Goal: Information Seeking & Learning: Check status

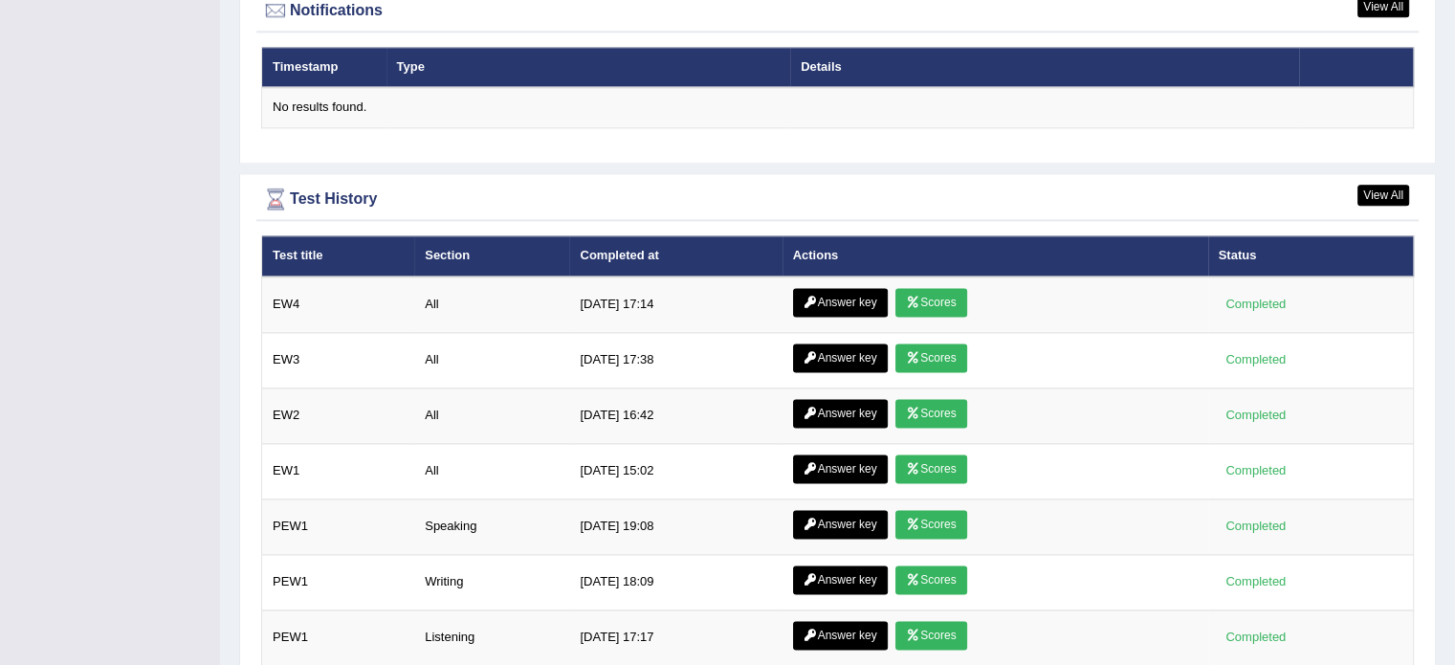
scroll to position [2487, 0]
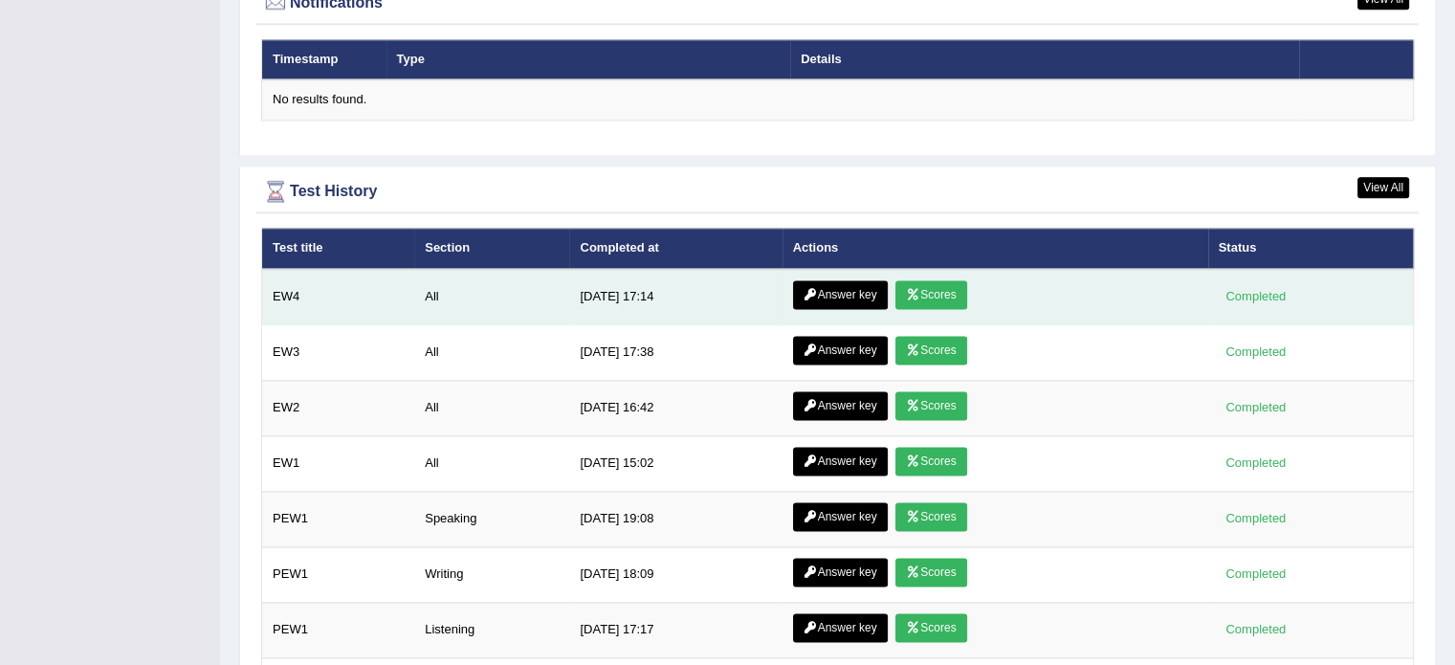
click at [941, 291] on link "Scores" at bounding box center [930, 294] width 71 height 29
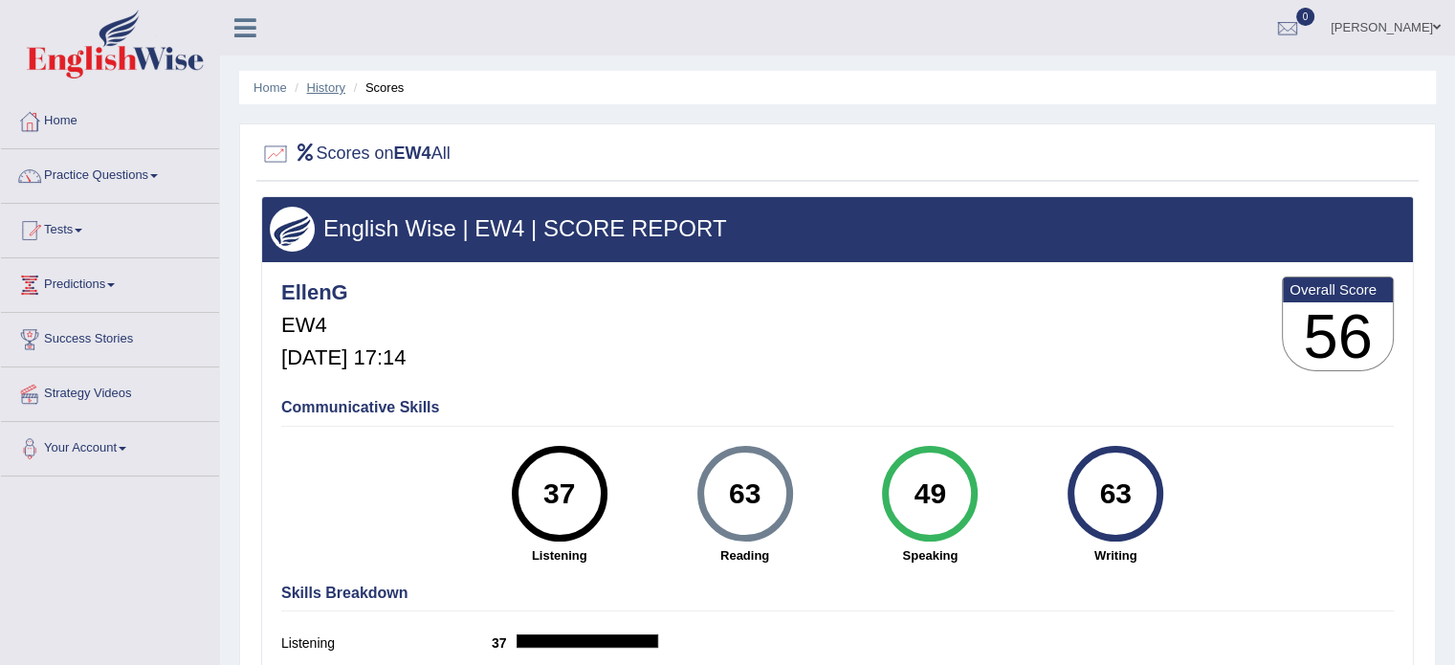
click at [336, 81] on link "History" at bounding box center [326, 87] width 38 height 14
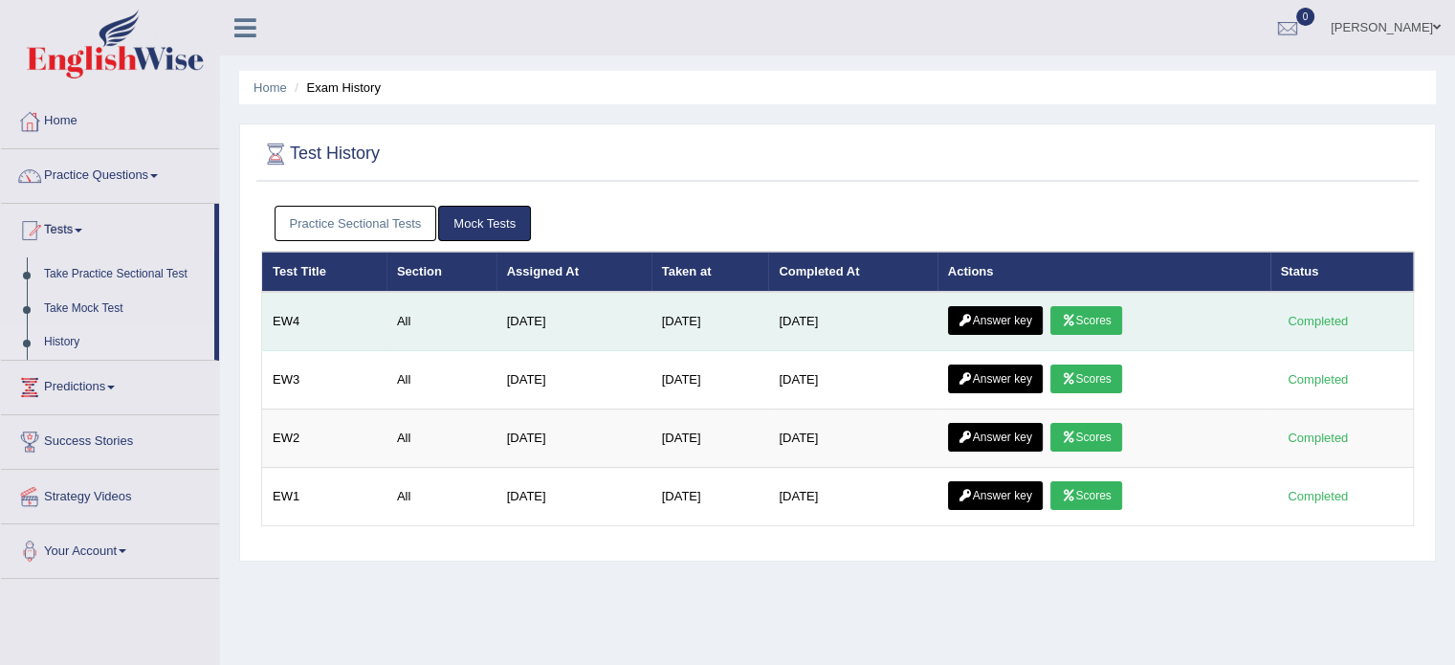
click at [1000, 320] on link "Answer key" at bounding box center [995, 320] width 95 height 29
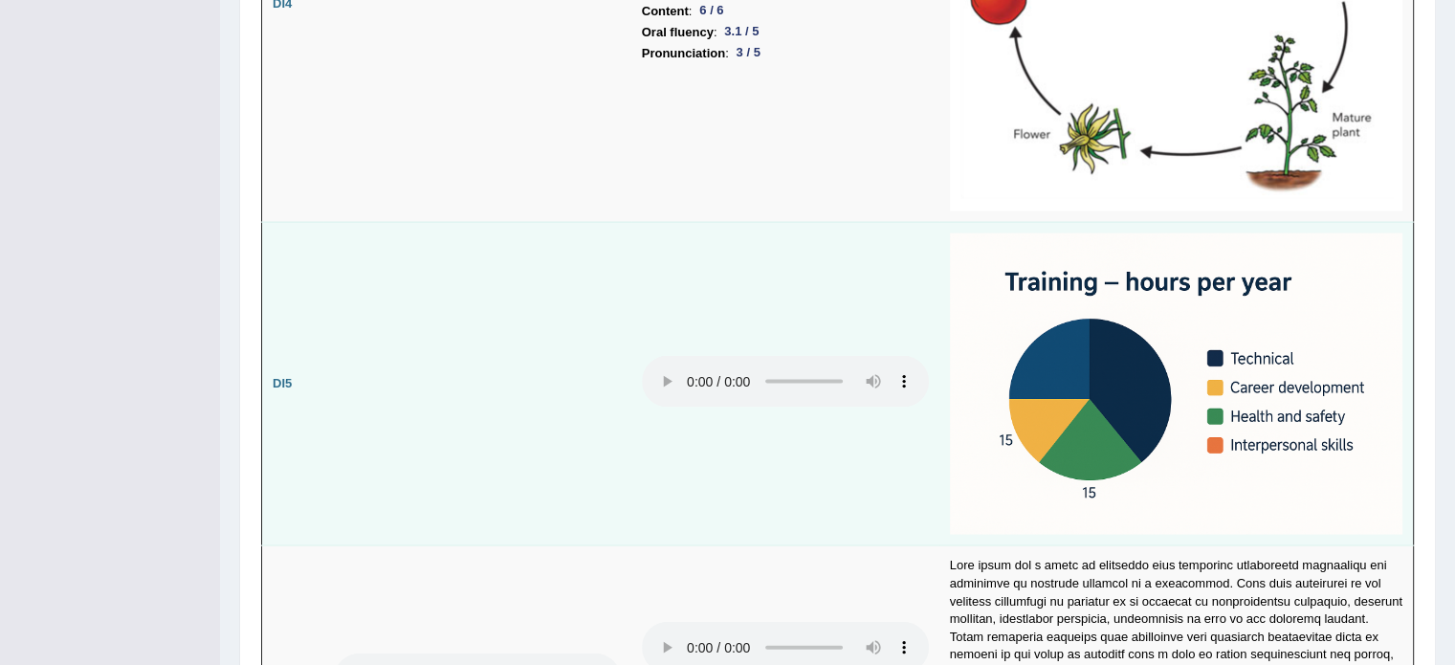
scroll to position [4017, 0]
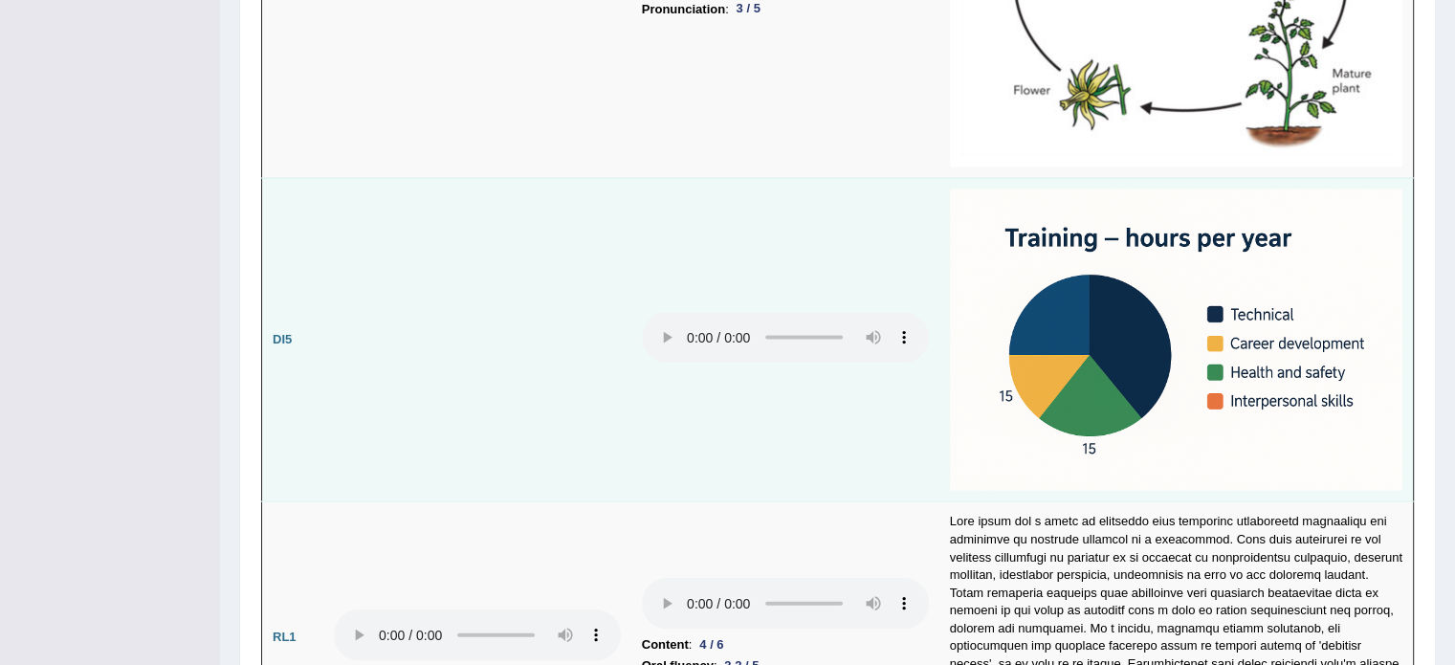
click at [757, 435] on td at bounding box center [785, 340] width 308 height 324
click at [1064, 335] on img at bounding box center [1176, 340] width 452 height 302
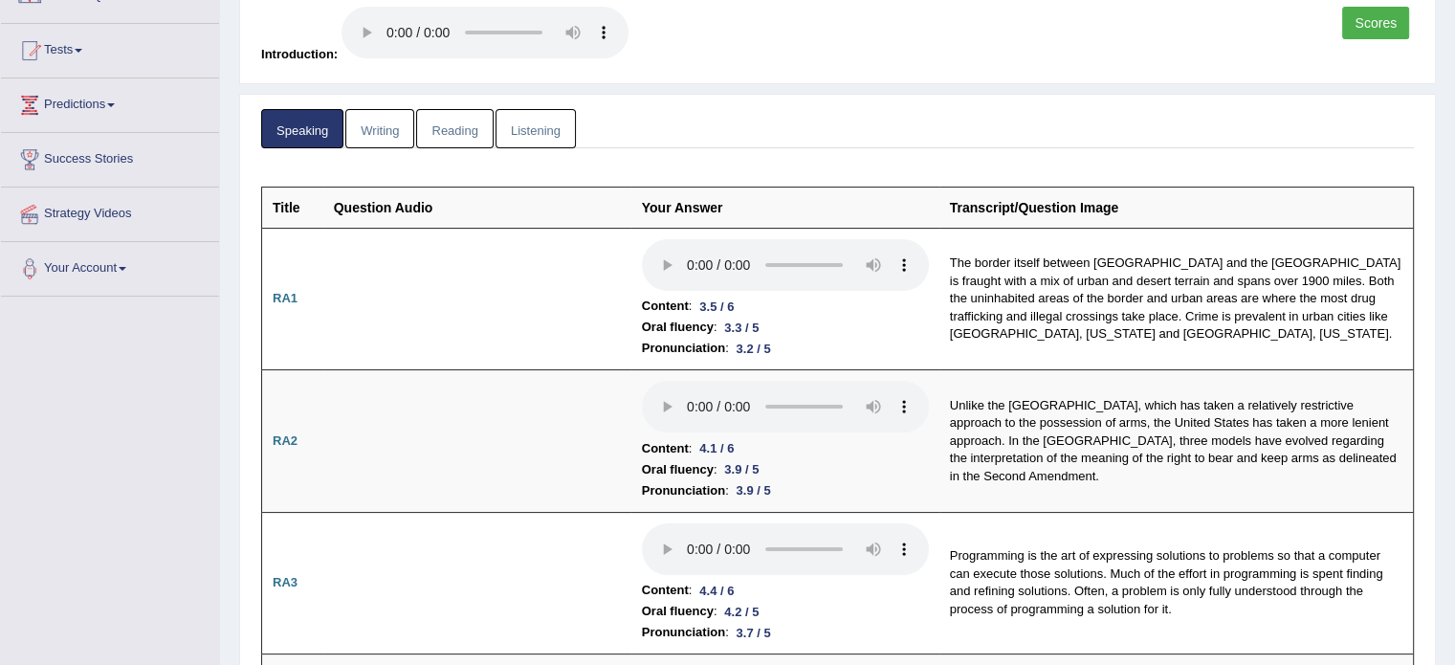
scroll to position [0, 0]
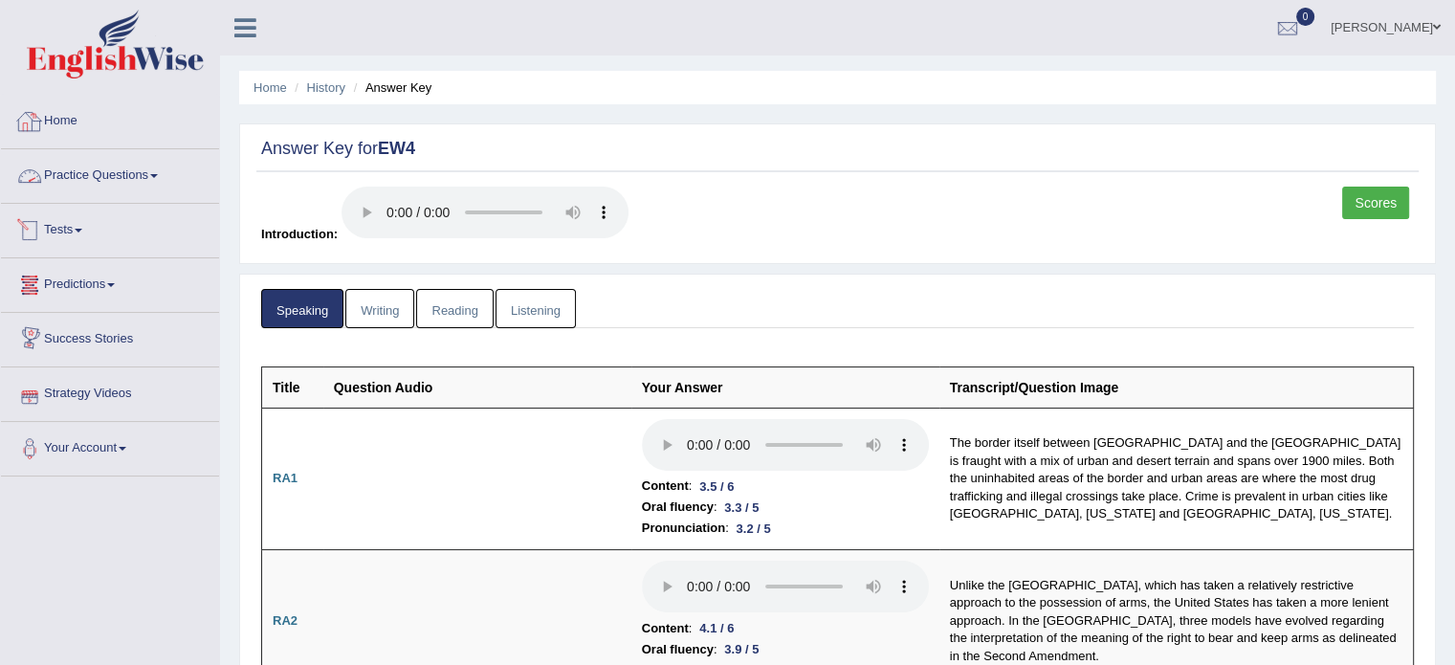
click at [66, 121] on link "Home" at bounding box center [110, 119] width 218 height 48
